Goal: Book appointment/travel/reservation

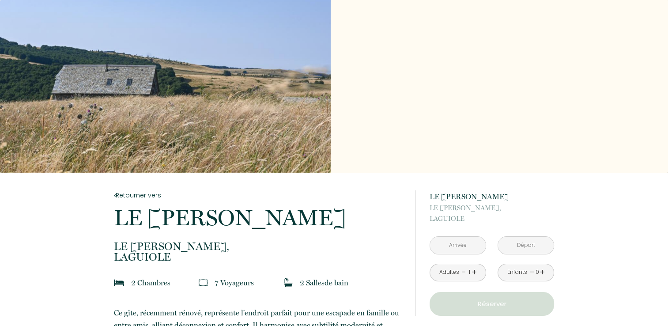
scroll to position [126, 0]
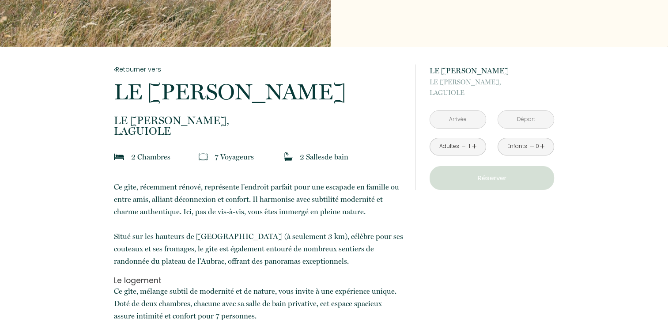
click at [474, 143] on link "+" at bounding box center [473, 146] width 5 height 14
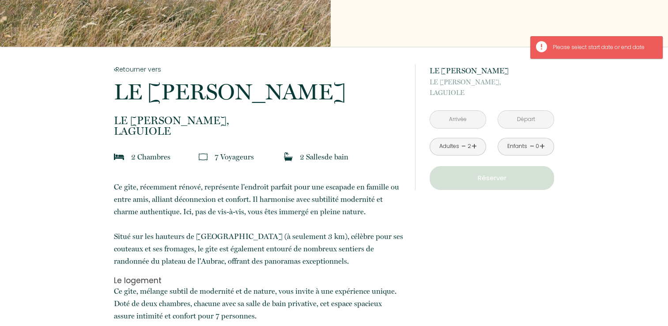
click at [544, 147] on div "Enfants - 0 +" at bounding box center [525, 147] width 56 height 18
click at [541, 147] on link "+" at bounding box center [541, 146] width 5 height 14
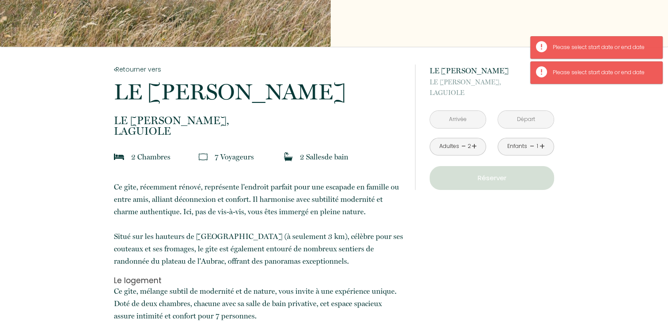
click at [541, 147] on link "+" at bounding box center [541, 146] width 5 height 14
click at [465, 122] on input "text" at bounding box center [458, 119] width 56 height 17
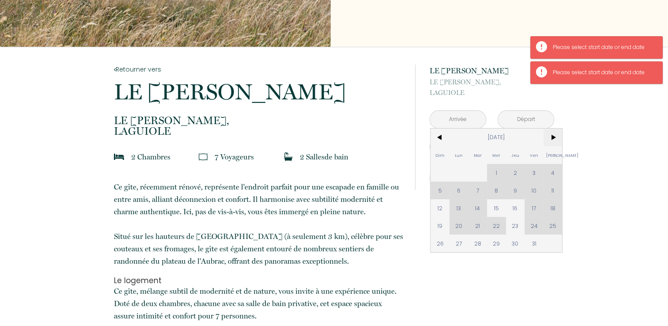
click at [551, 142] on span ">" at bounding box center [552, 137] width 19 height 18
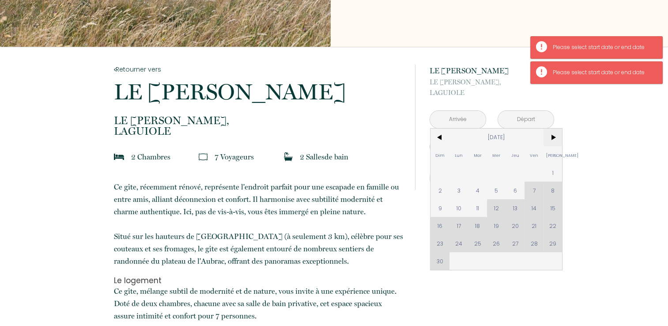
click at [553, 139] on span ">" at bounding box center [552, 137] width 19 height 18
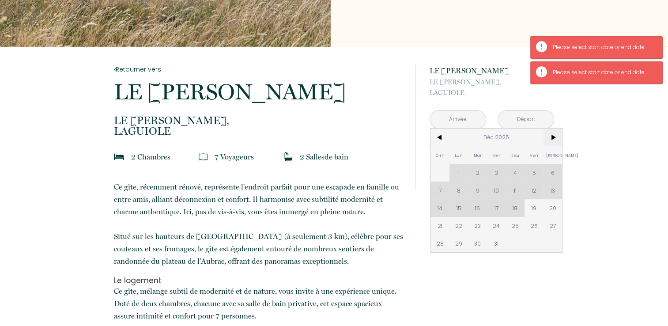
click at [553, 139] on span ">" at bounding box center [552, 137] width 19 height 18
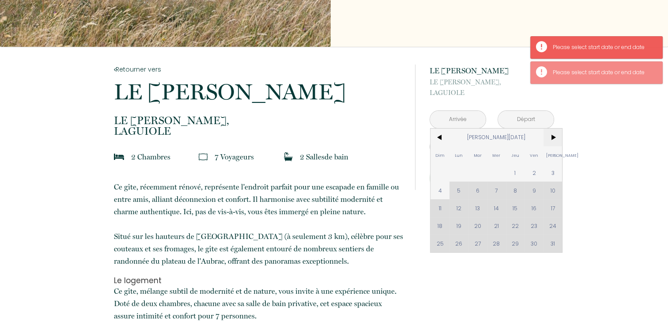
click at [553, 139] on span ">" at bounding box center [552, 137] width 19 height 18
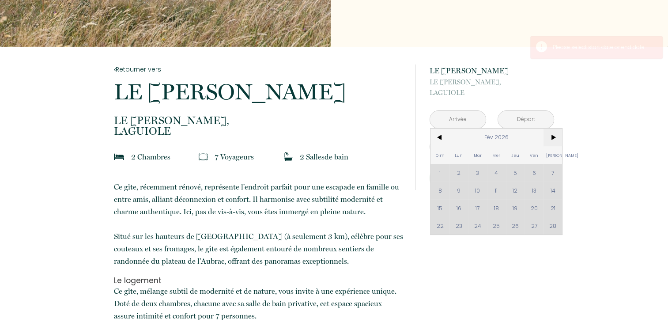
click at [553, 139] on span ">" at bounding box center [552, 137] width 19 height 18
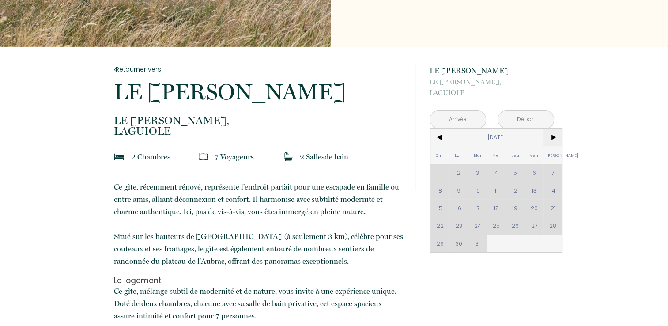
click at [553, 139] on span ">" at bounding box center [552, 137] width 19 height 18
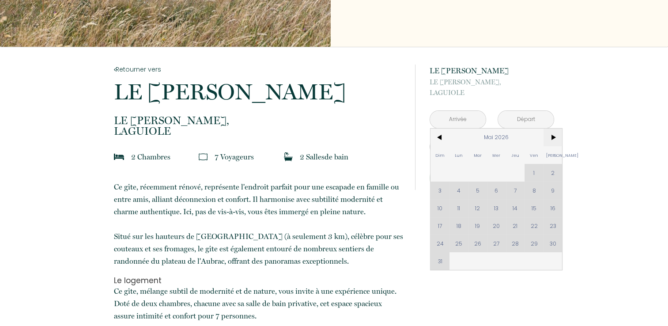
click at [553, 139] on span ">" at bounding box center [552, 137] width 19 height 18
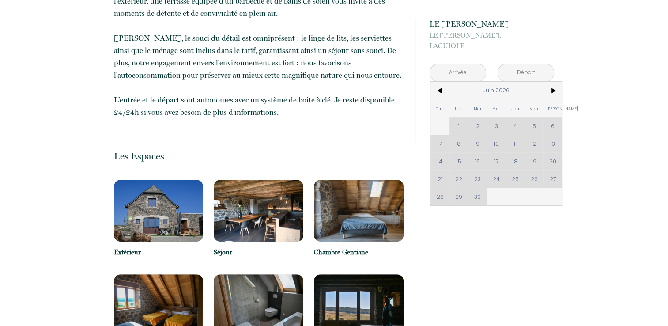
scroll to position [501, 0]
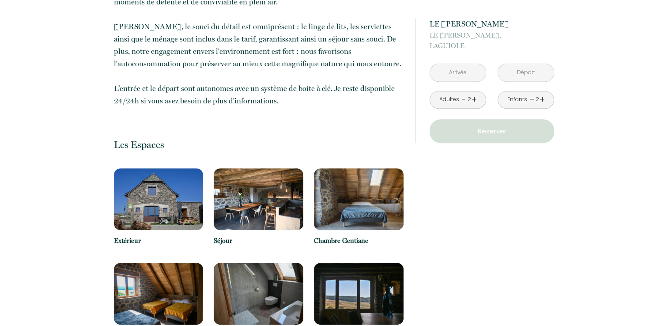
click at [175, 211] on img at bounding box center [159, 199] width 90 height 62
click at [240, 213] on img at bounding box center [259, 199] width 90 height 62
click at [359, 213] on img at bounding box center [359, 199] width 90 height 62
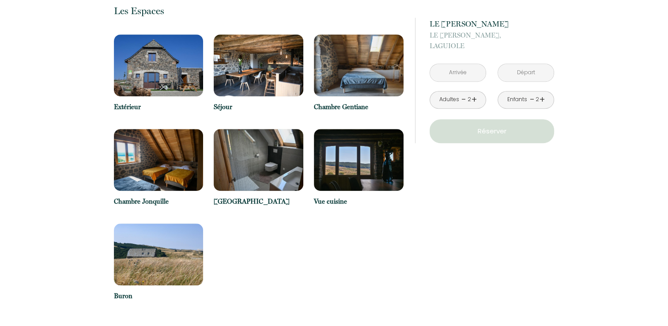
scroll to position [597, 0]
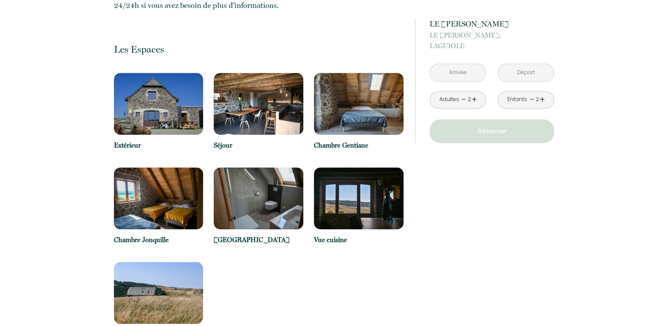
click at [475, 72] on input "text" at bounding box center [458, 72] width 56 height 17
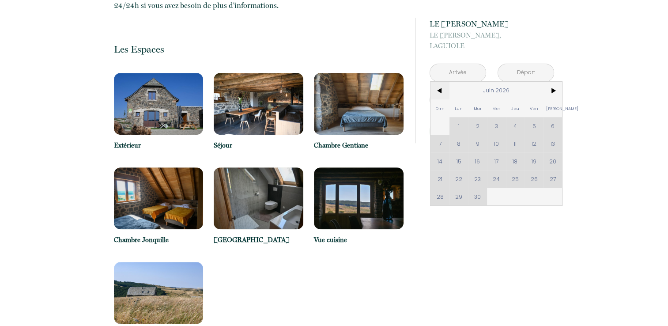
click at [445, 90] on span "<" at bounding box center [439, 91] width 19 height 18
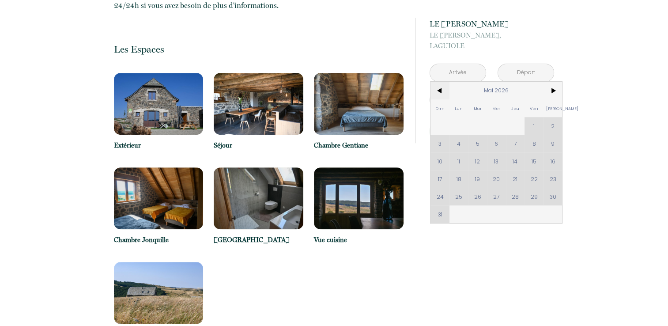
click at [445, 90] on span "<" at bounding box center [439, 91] width 19 height 18
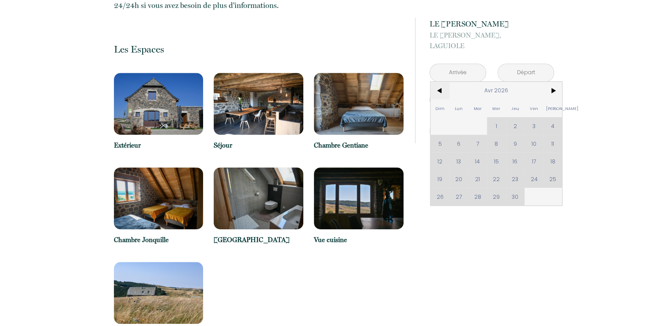
click at [445, 90] on span "<" at bounding box center [439, 91] width 19 height 18
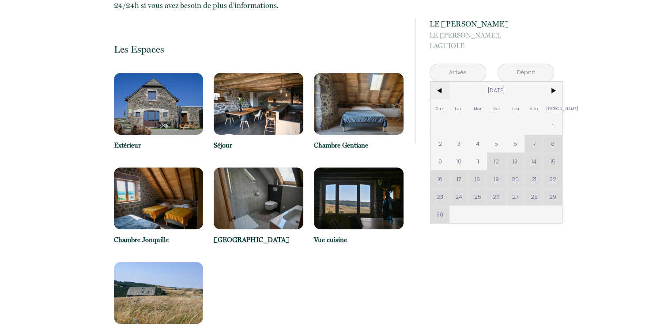
click at [445, 90] on span "<" at bounding box center [439, 91] width 19 height 18
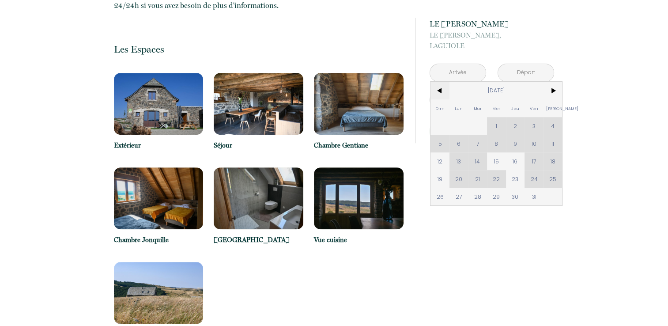
click at [445, 90] on span "<" at bounding box center [439, 91] width 19 height 18
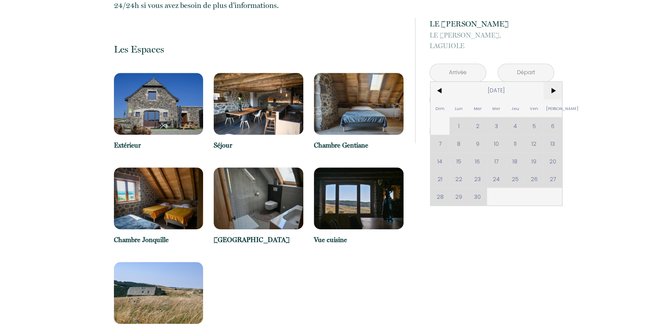
click at [556, 95] on span ">" at bounding box center [552, 91] width 19 height 18
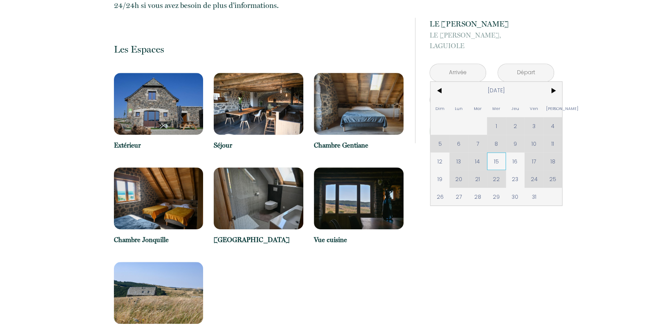
click at [495, 161] on span "15" at bounding box center [496, 161] width 19 height 18
type input "[DATE]"
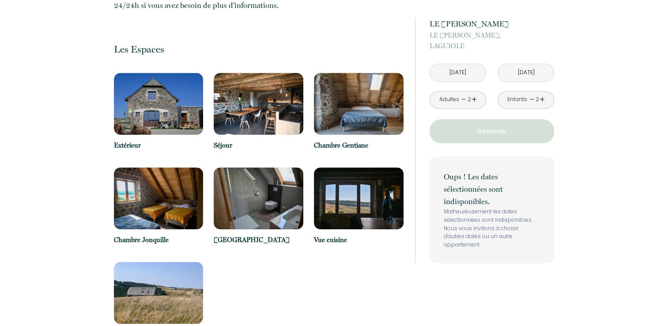
click at [491, 132] on p "Réserver" at bounding box center [492, 131] width 118 height 11
click at [473, 73] on input "[DATE]" at bounding box center [458, 72] width 56 height 17
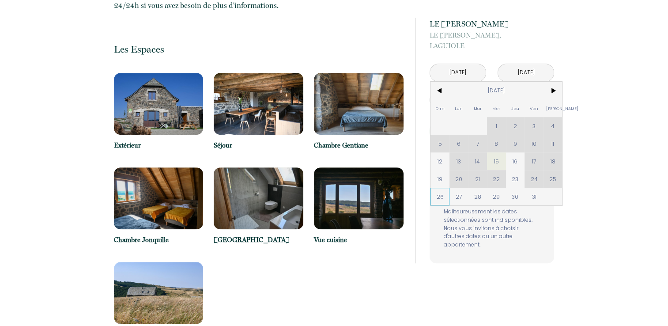
click at [438, 193] on span "26" at bounding box center [439, 197] width 19 height 18
type input "[DATE]"
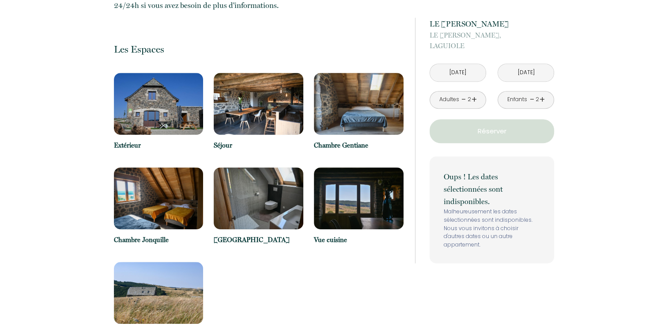
click at [496, 199] on p "Oups ! Les dates sélectionnées sont indisponibles." at bounding box center [492, 188] width 96 height 37
click at [511, 70] on input "[DATE]" at bounding box center [526, 72] width 56 height 17
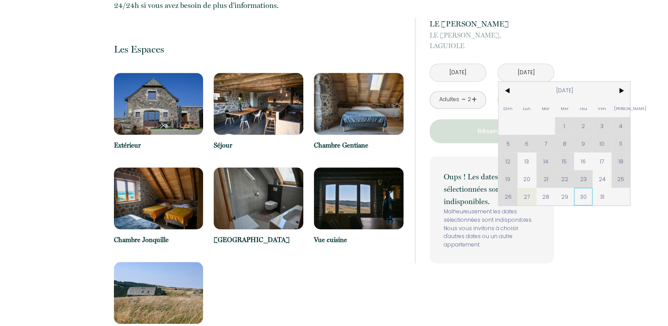
click at [590, 200] on span "30" at bounding box center [583, 197] width 19 height 18
type input "[DATE]"
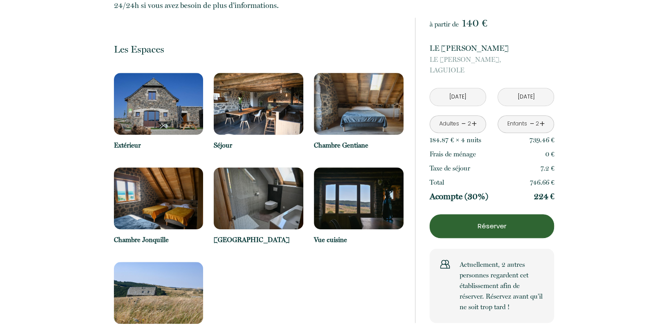
click at [456, 98] on input "[DATE]" at bounding box center [458, 96] width 56 height 17
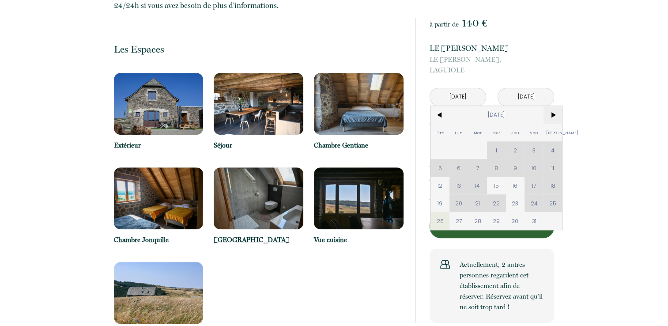
click at [550, 116] on span ">" at bounding box center [552, 115] width 19 height 18
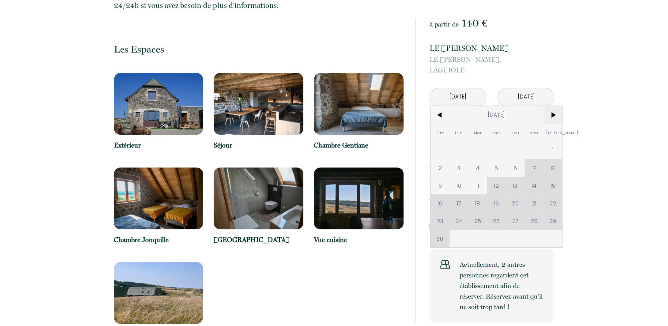
click at [550, 116] on span ">" at bounding box center [552, 115] width 19 height 18
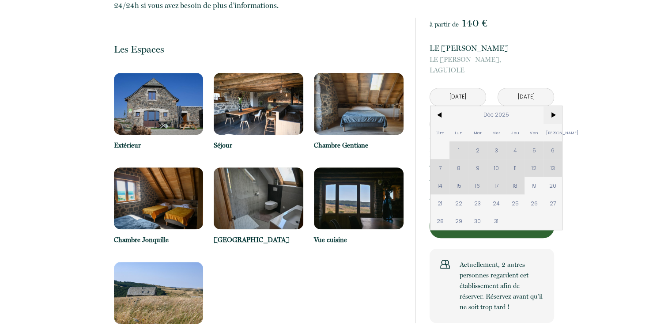
click at [550, 116] on span ">" at bounding box center [552, 115] width 19 height 18
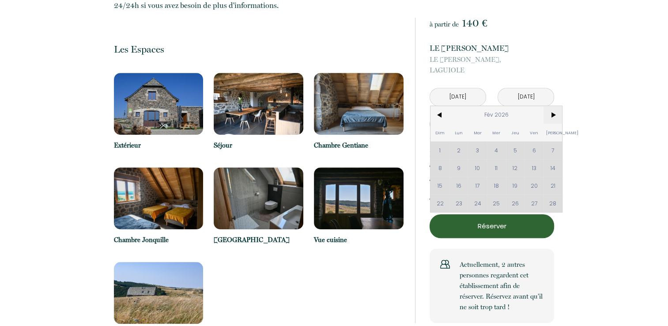
click at [550, 116] on span ">" at bounding box center [552, 115] width 19 height 18
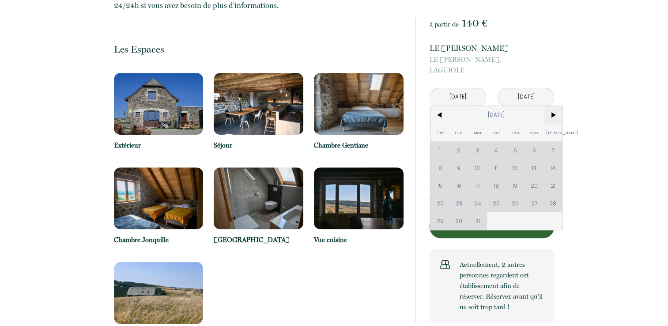
click at [550, 116] on span ">" at bounding box center [552, 115] width 19 height 18
click at [494, 169] on div "Dim Lun Mar Mer Jeu Ven Sam 1 2 3 4 5 6 7 8 9 10 11 12 13 14 15 16 17 18 19 20 …" at bounding box center [496, 168] width 132 height 124
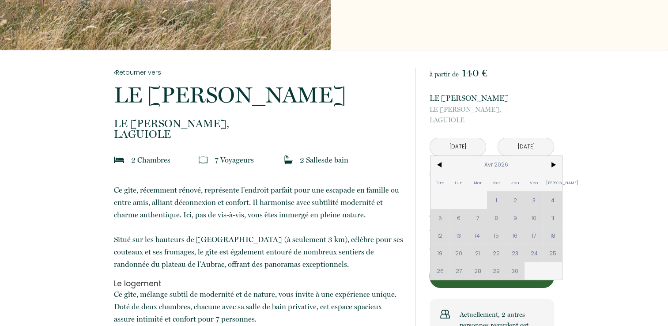
scroll to position [0, 0]
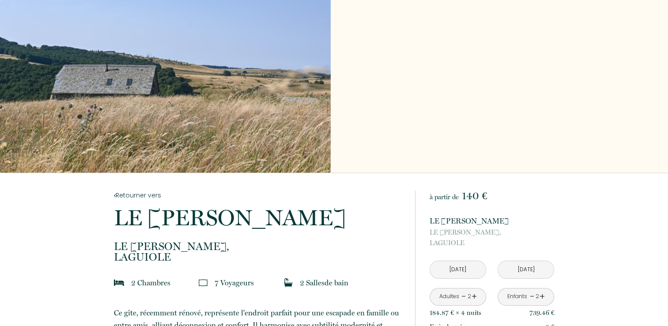
drag, startPoint x: 667, startPoint y: 42, endPoint x: 668, endPoint y: 58, distance: 15.9
click at [667, 58] on html "140 € à partir de Réserver Retourner vers LE [PERSON_NAME] LE [PERSON_NAME], LA…" at bounding box center [334, 163] width 668 height 326
drag, startPoint x: 336, startPoint y: 217, endPoint x: 108, endPoint y: 212, distance: 227.8
drag, startPoint x: 108, startPoint y: 212, endPoint x: 158, endPoint y: 223, distance: 50.6
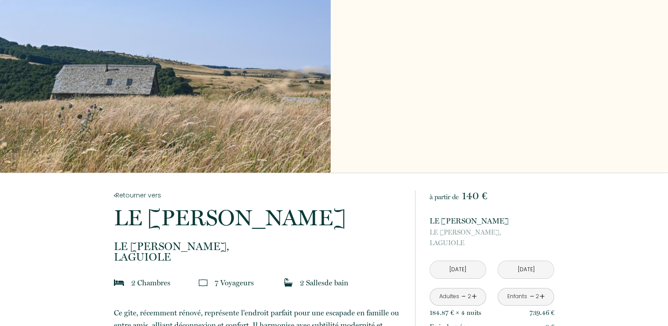
copy p "LE [PERSON_NAME]"
